Goal: Task Accomplishment & Management: Use online tool/utility

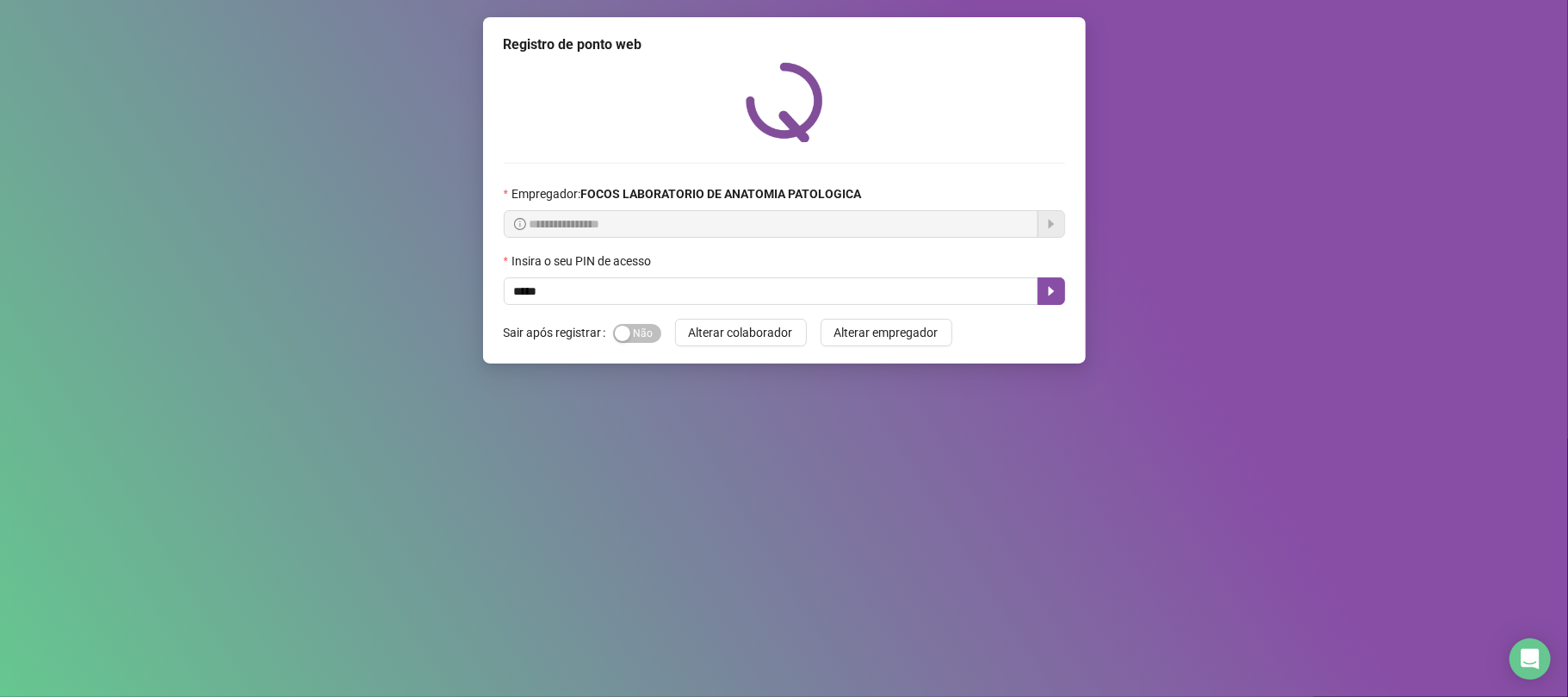
type input "*****"
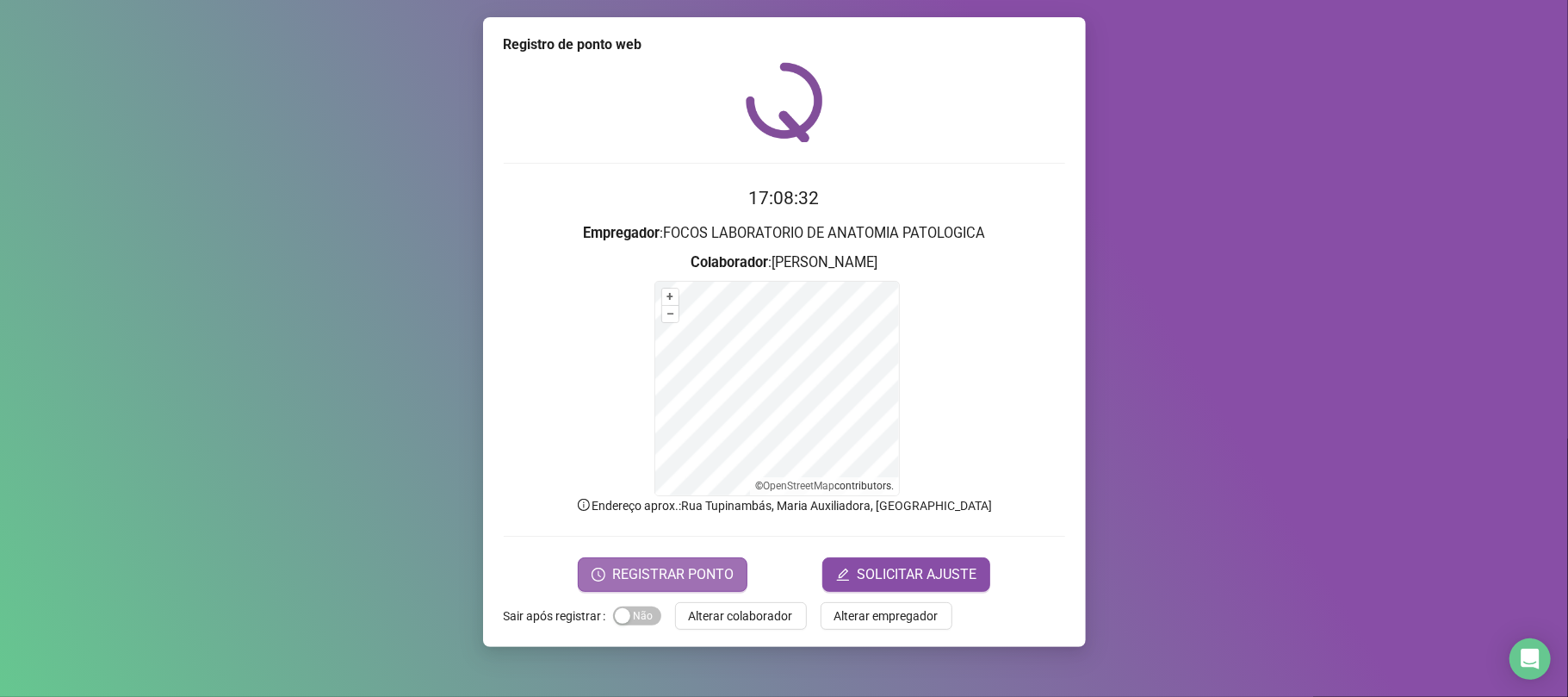
click at [686, 572] on span "REGISTRAR PONTO" at bounding box center [673, 575] width 121 height 21
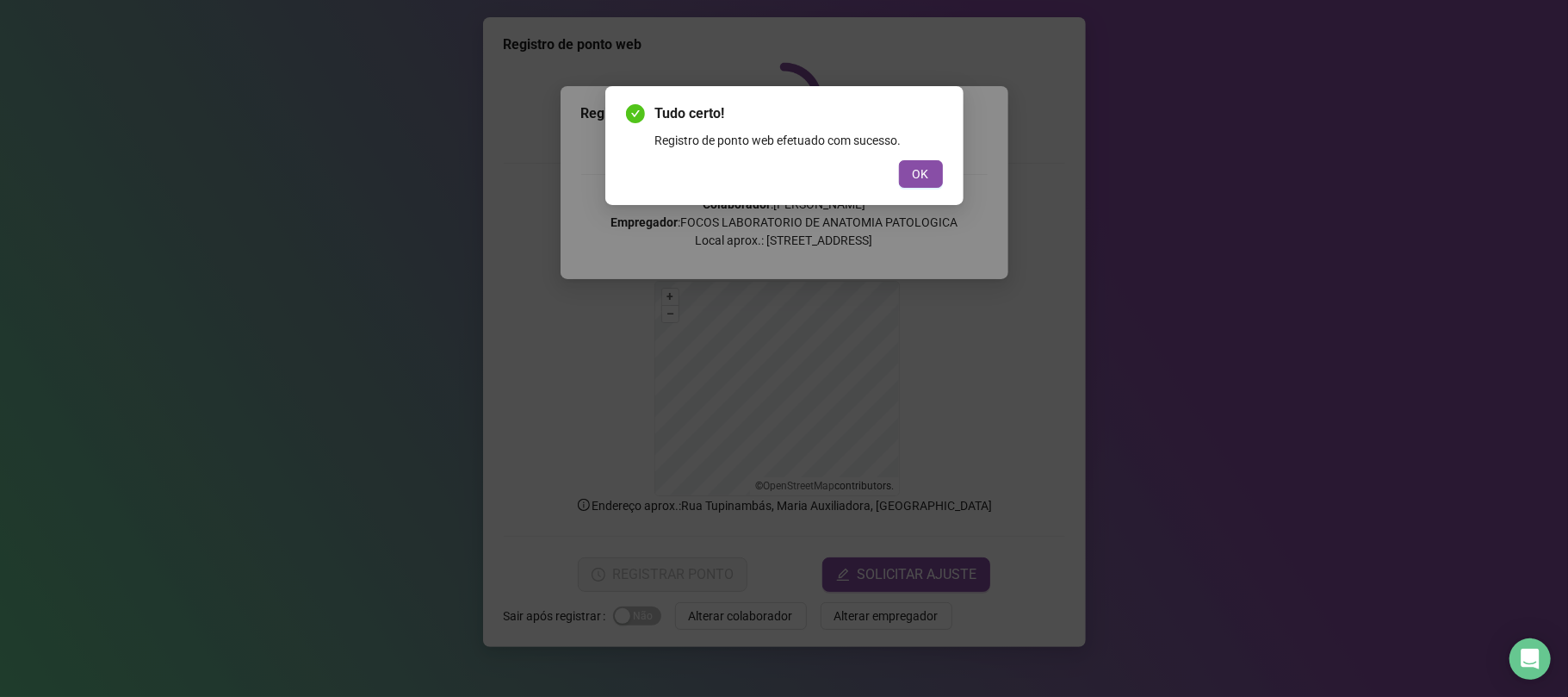
drag, startPoint x: 920, startPoint y: 169, endPoint x: 917, endPoint y: 157, distance: 12.4
click at [917, 166] on span "OK" at bounding box center [921, 174] width 16 height 19
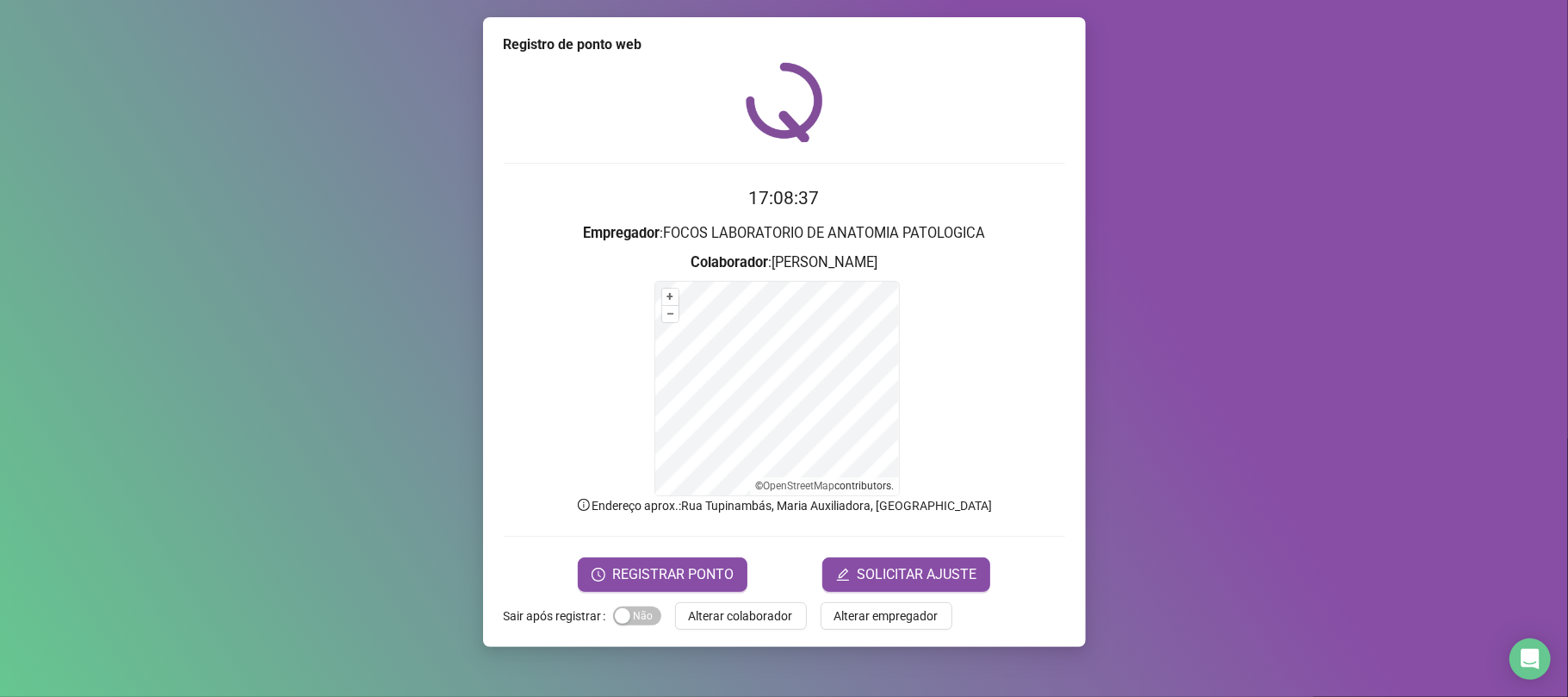
click at [772, 620] on span "Alterar colaborador" at bounding box center [741, 616] width 104 height 19
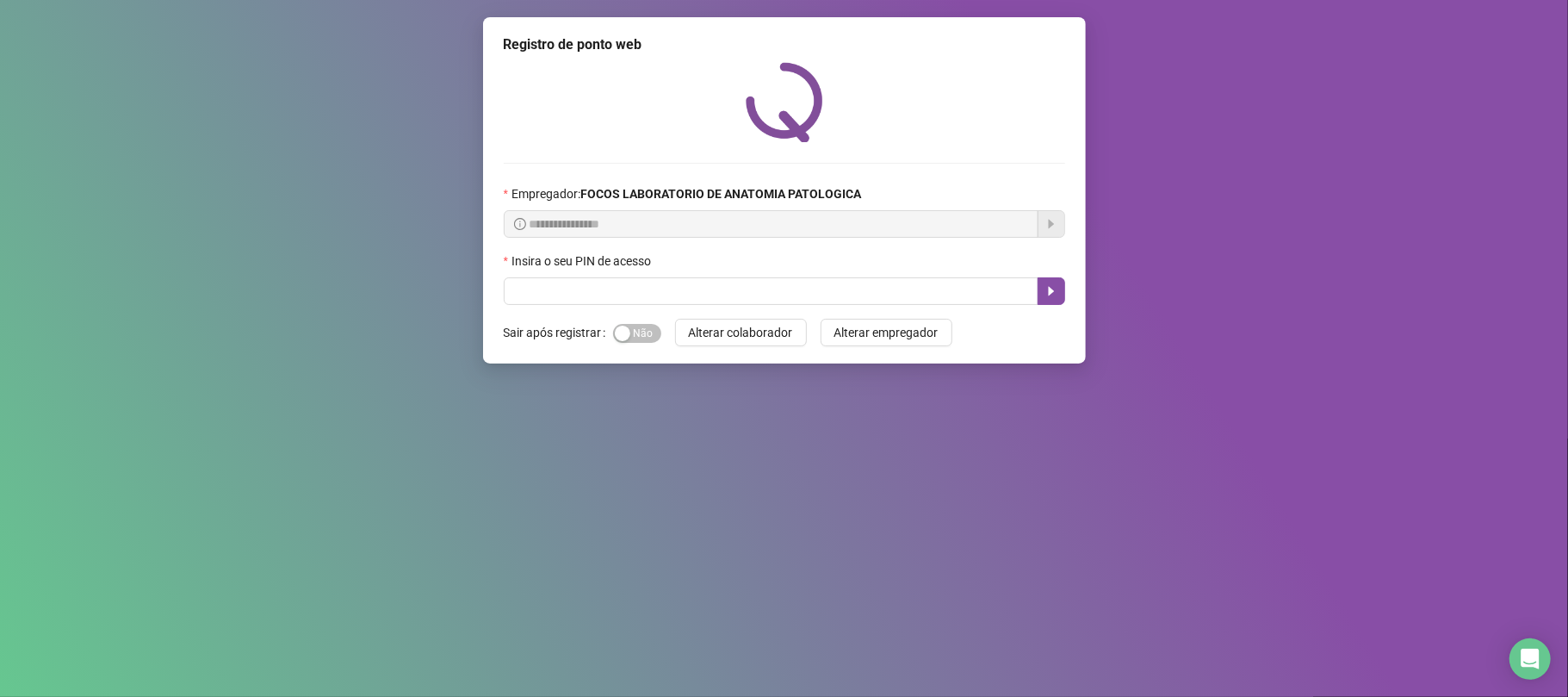
drag, startPoint x: 646, startPoint y: 328, endPoint x: 648, endPoint y: 317, distance: 11.2
click at [646, 327] on span "Sim Não" at bounding box center [637, 334] width 49 height 19
click at [649, 290] on input "text" at bounding box center [771, 291] width 535 height 28
type input "*****"
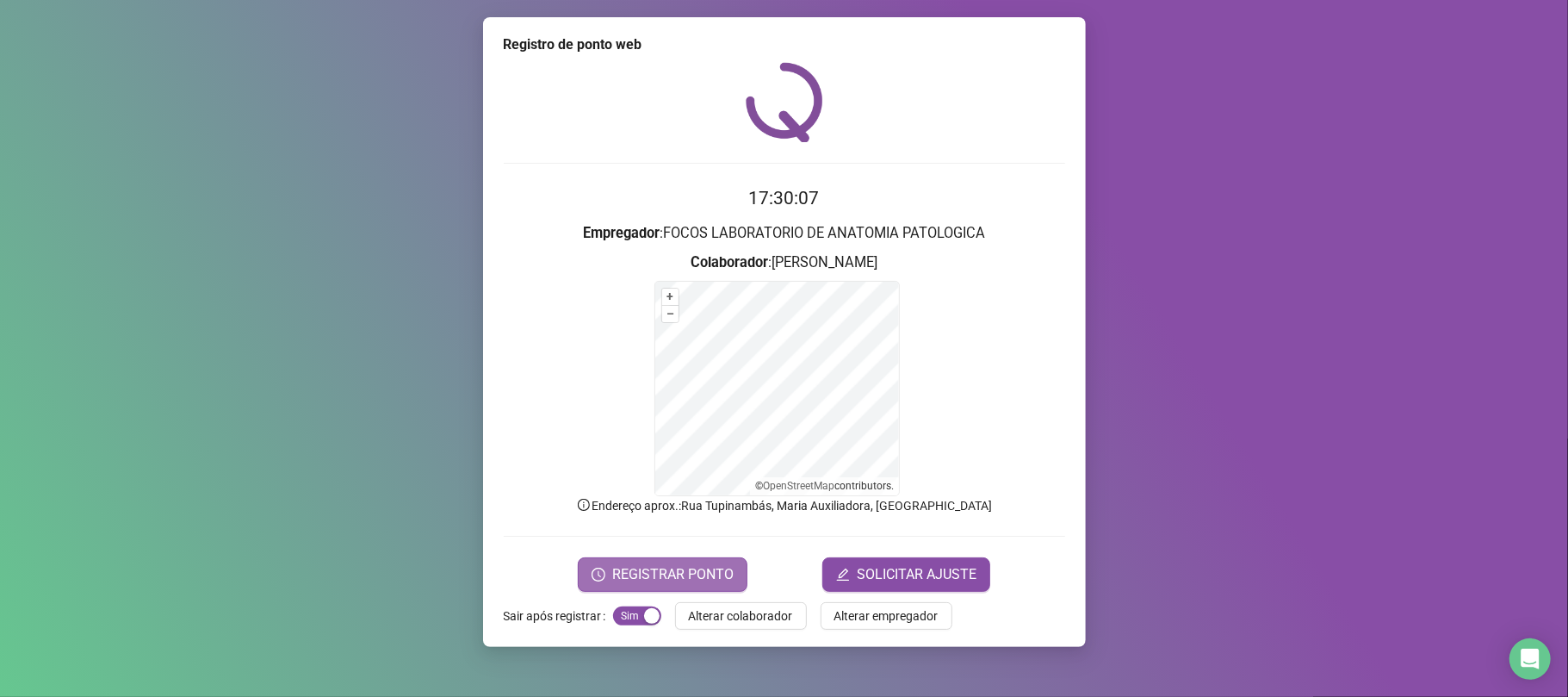
click at [627, 562] on button "REGISTRAR PONTO" at bounding box center [663, 575] width 170 height 35
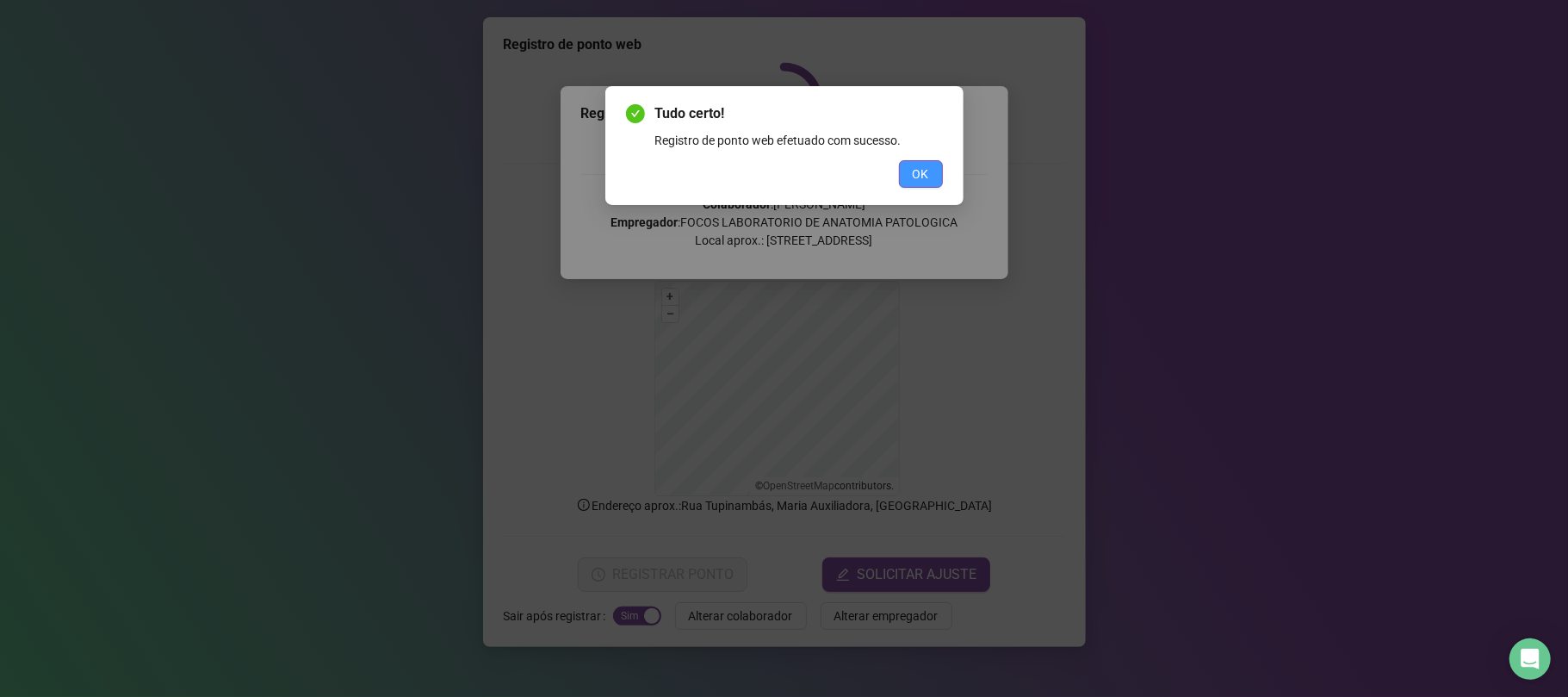
click at [928, 177] on button "OK" at bounding box center [921, 174] width 44 height 28
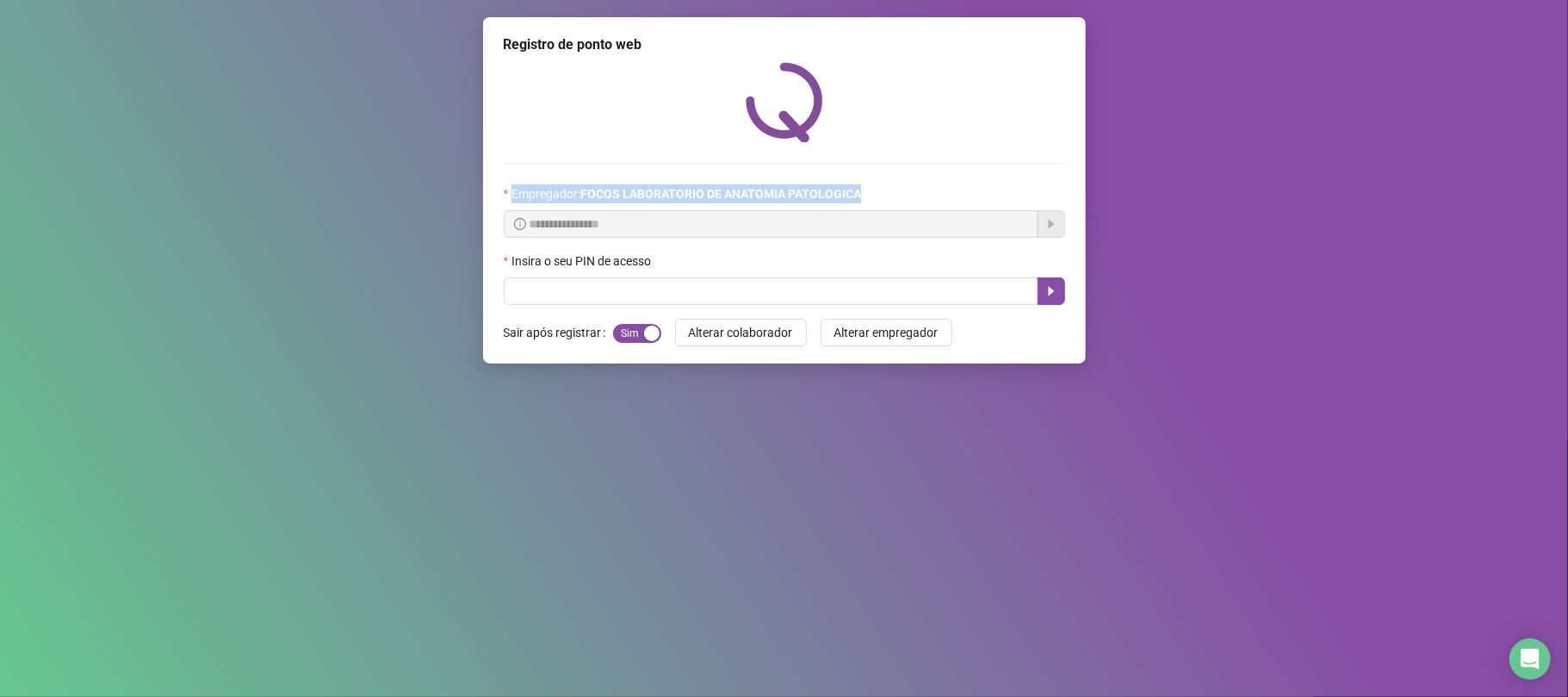
click at [892, 194] on div "Empregador : FOCOS LABORATORIO DE ANATOMIA PATOLOGICA" at bounding box center [784, 198] width 562 height 26
click at [910, 277] on div "Insira o seu PIN de acesso" at bounding box center [784, 264] width 562 height 26
click at [913, 295] on input "text" at bounding box center [771, 291] width 535 height 28
type input "*****"
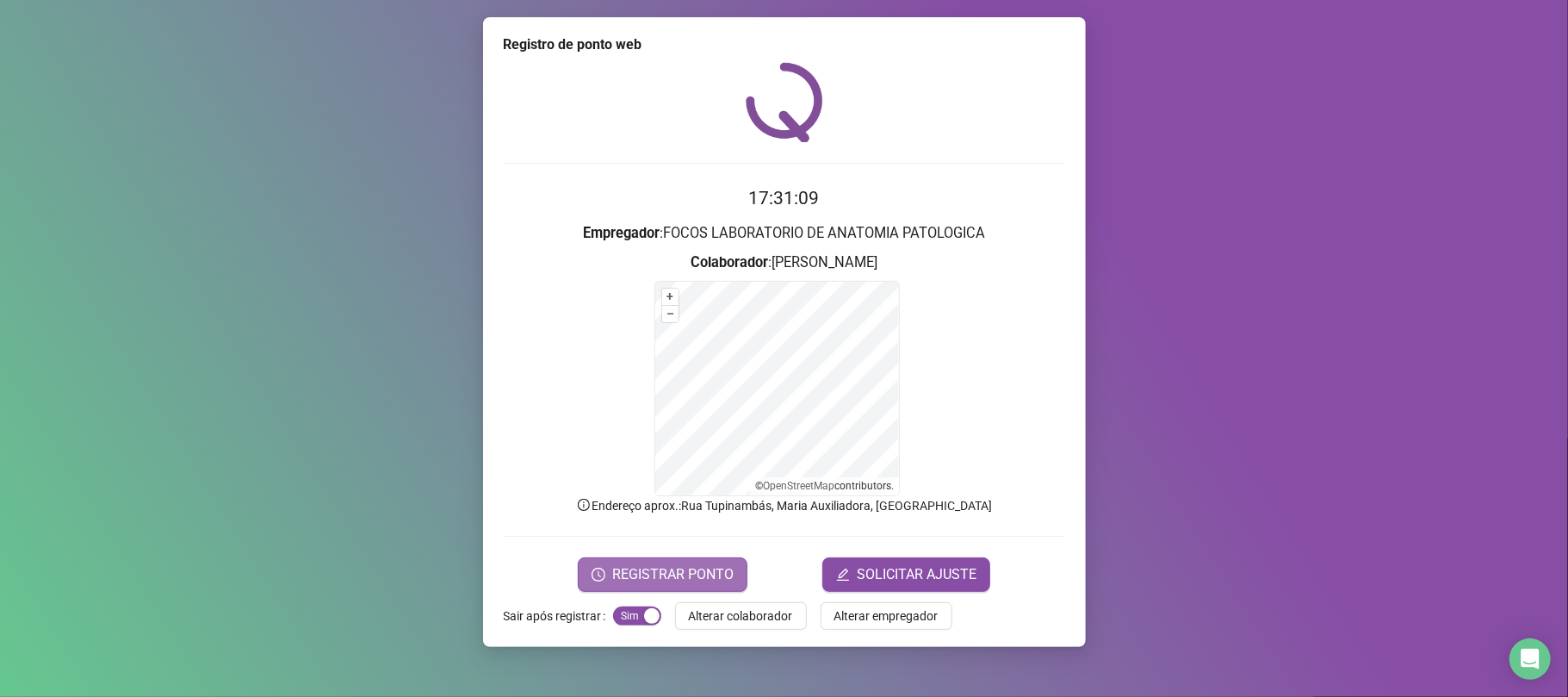
click at [718, 573] on span "REGISTRAR PONTO" at bounding box center [673, 575] width 121 height 21
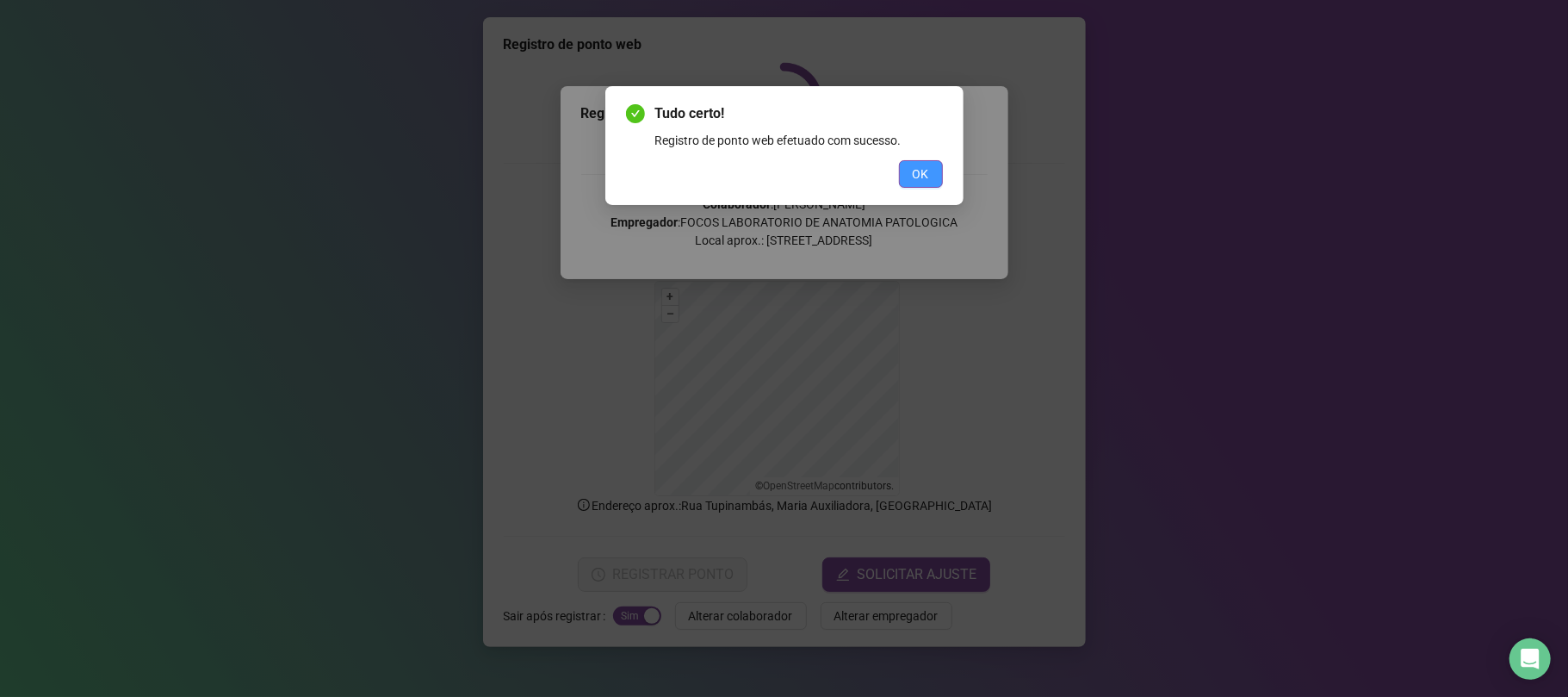
click at [917, 176] on span "OK" at bounding box center [921, 174] width 16 height 19
